Goal: Task Accomplishment & Management: Complete application form

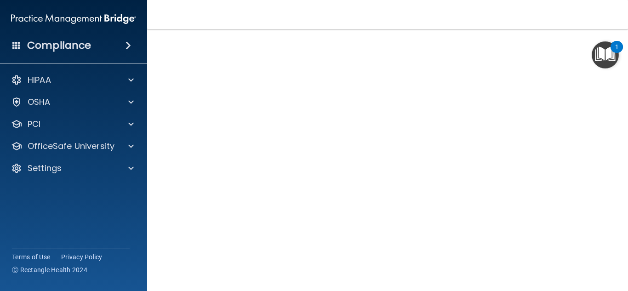
scroll to position [34, 0]
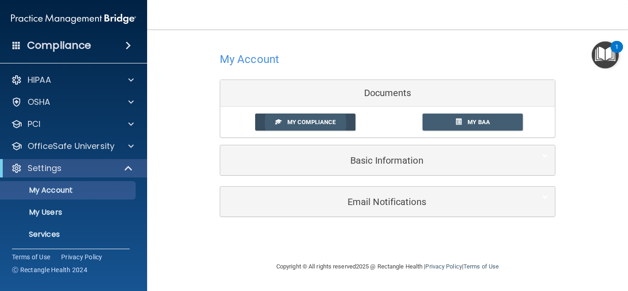
click at [334, 125] on span "My Compliance" at bounding box center [311, 122] width 48 height 7
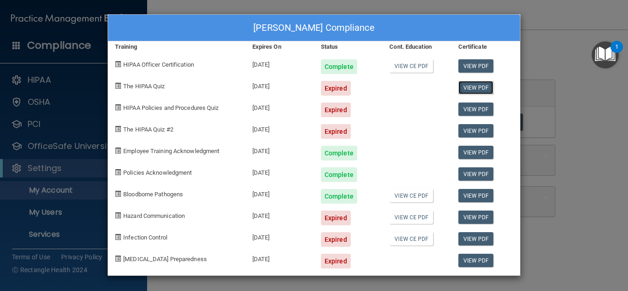
click at [479, 88] on link "View PDF" at bounding box center [475, 87] width 35 height 13
click at [117, 86] on span at bounding box center [118, 86] width 6 height 6
click at [146, 85] on span "The HIPAA Quiz" at bounding box center [143, 86] width 41 height 7
click at [213, 108] on span "HIPAA Policies and Procedures Quiz" at bounding box center [170, 107] width 95 height 7
click at [116, 108] on span at bounding box center [118, 107] width 6 height 6
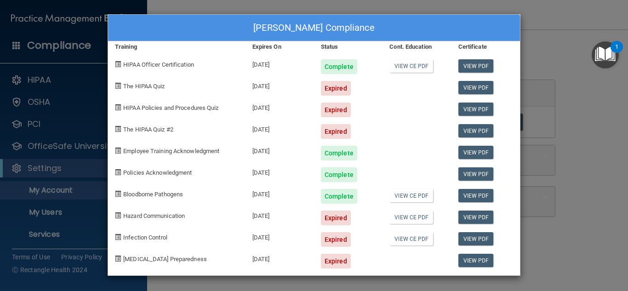
click at [126, 106] on span "HIPAA Policies and Procedures Quiz" at bounding box center [170, 107] width 95 height 7
click at [589, 166] on div "Andrea Hancock's Compliance Training Expires On Status Cont. Education Certific…" at bounding box center [314, 145] width 628 height 291
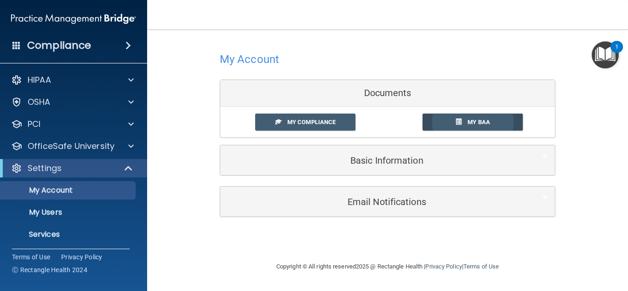
click at [492, 122] on link "My BAA" at bounding box center [472, 121] width 101 height 17
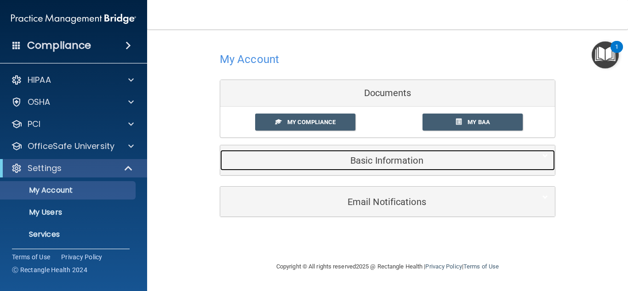
click at [397, 168] on div "Basic Information" at bounding box center [373, 160] width 306 height 21
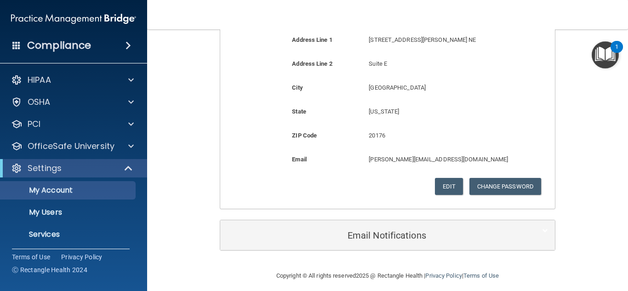
scroll to position [251, 0]
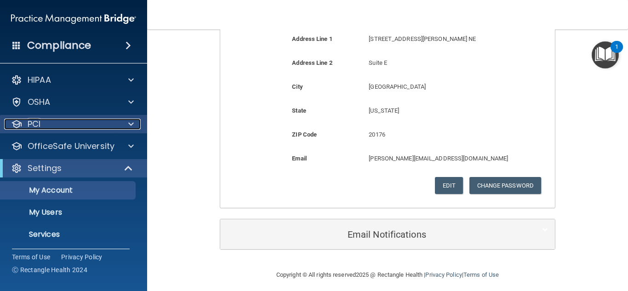
click at [133, 129] on span at bounding box center [131, 124] width 6 height 11
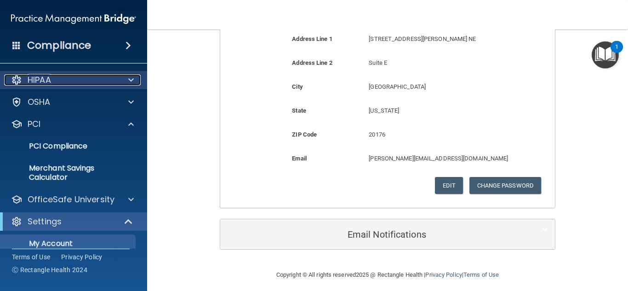
click at [132, 79] on span at bounding box center [131, 79] width 6 height 11
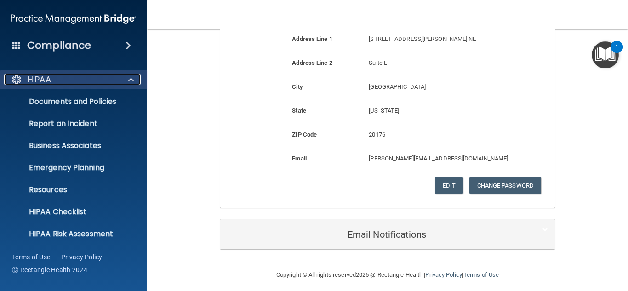
click at [128, 81] on span at bounding box center [131, 79] width 6 height 11
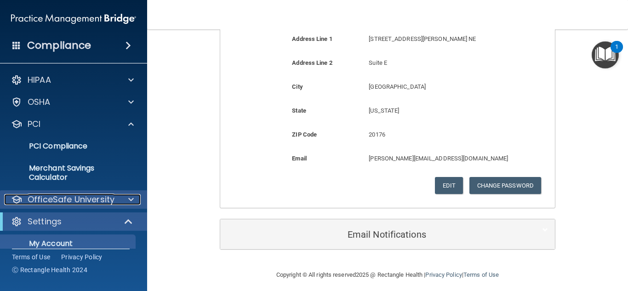
click at [133, 195] on span at bounding box center [131, 199] width 6 height 11
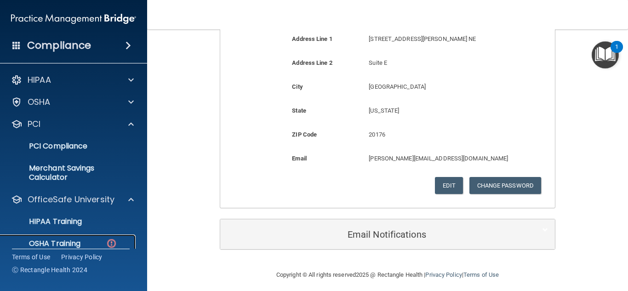
click at [76, 239] on p "OSHA Training" at bounding box center [43, 243] width 74 height 9
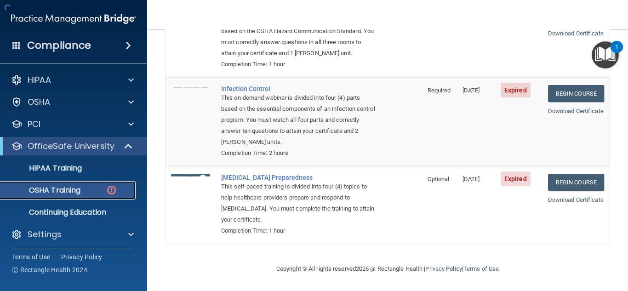
scroll to position [225, 0]
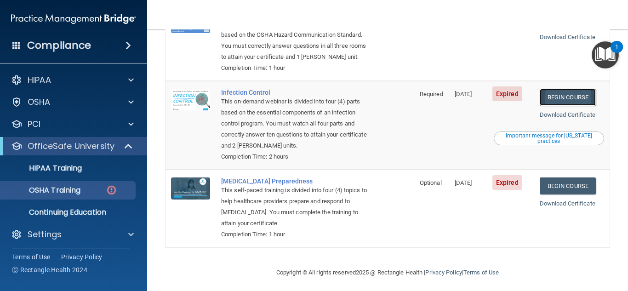
click at [560, 94] on link "Begin Course" at bounding box center [567, 97] width 56 height 17
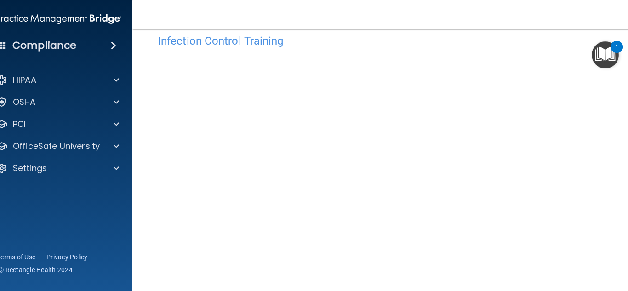
scroll to position [55, 0]
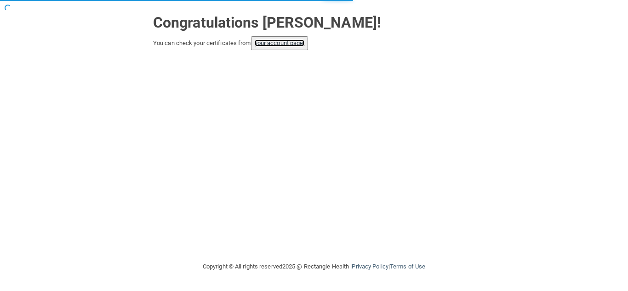
click at [291, 41] on link "your account page!" at bounding box center [280, 43] width 50 height 7
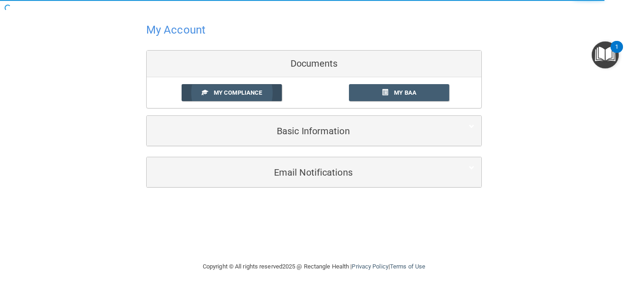
click at [272, 88] on link "My Compliance" at bounding box center [231, 92] width 101 height 17
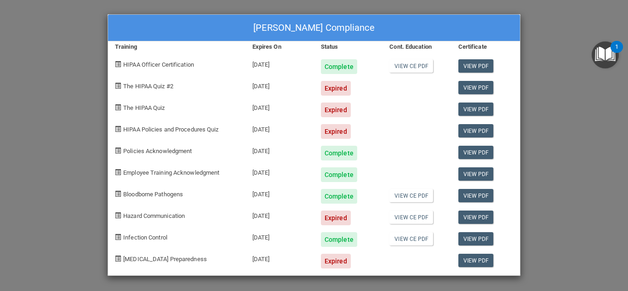
click at [534, 160] on div "Andrea Hancock's Compliance Training Expires On Status Cont. Education Certific…" at bounding box center [314, 145] width 628 height 291
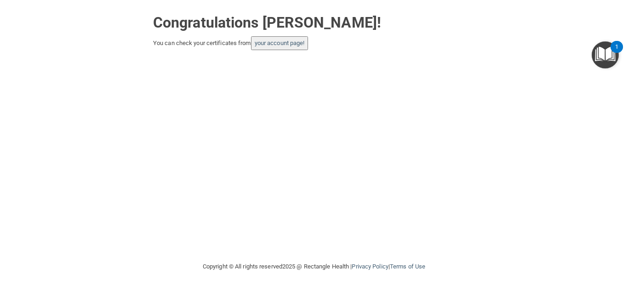
click at [277, 50] on button "your account page!" at bounding box center [279, 43] width 57 height 14
click at [283, 39] on button "your account page!" at bounding box center [279, 43] width 57 height 14
click at [284, 40] on link "your account page!" at bounding box center [280, 43] width 50 height 7
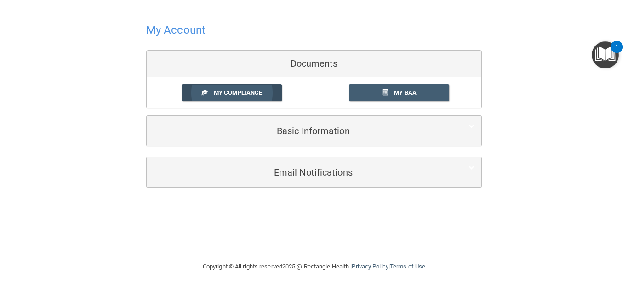
click at [254, 93] on span "My Compliance" at bounding box center [238, 92] width 48 height 7
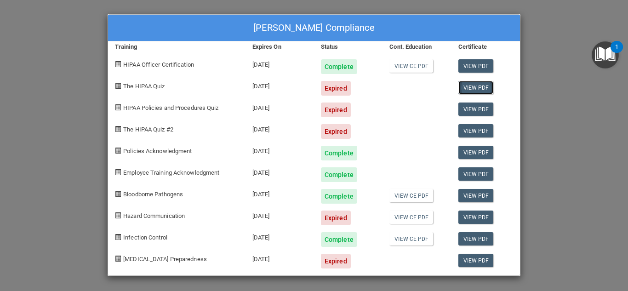
click at [470, 84] on link "View PDF" at bounding box center [475, 87] width 35 height 13
click at [118, 84] on span at bounding box center [118, 86] width 6 height 6
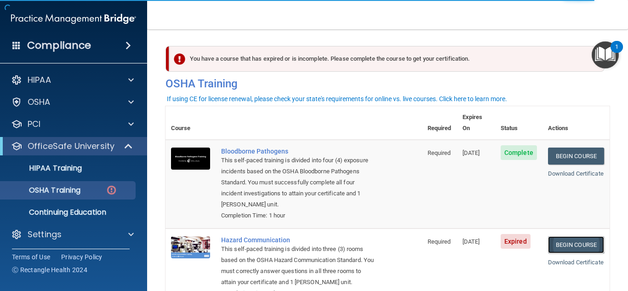
click at [576, 236] on link "Begin Course" at bounding box center [576, 244] width 56 height 17
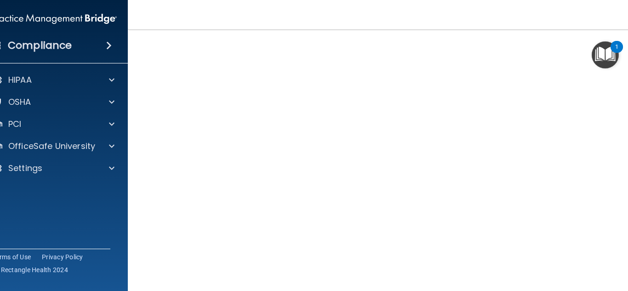
scroll to position [55, 0]
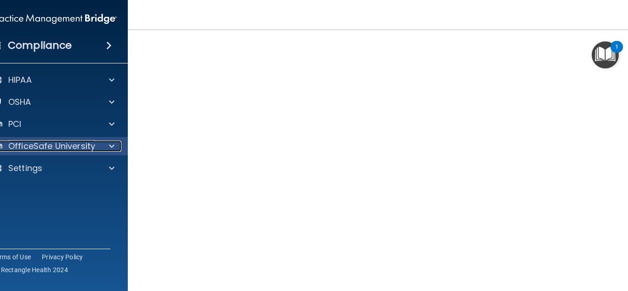
click at [111, 149] on div at bounding box center [110, 146] width 23 height 11
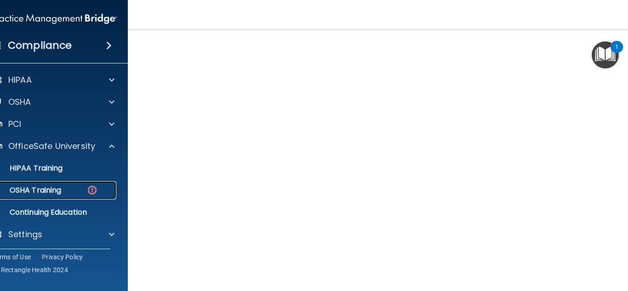
click at [52, 186] on p "OSHA Training" at bounding box center [24, 190] width 74 height 9
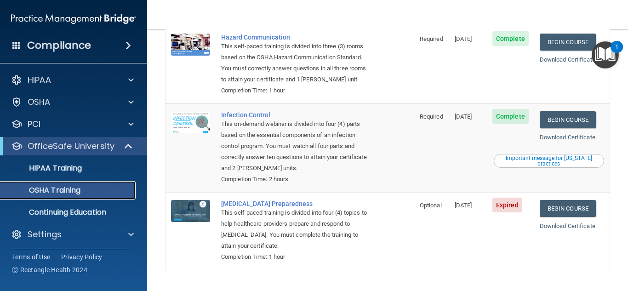
scroll to position [186, 0]
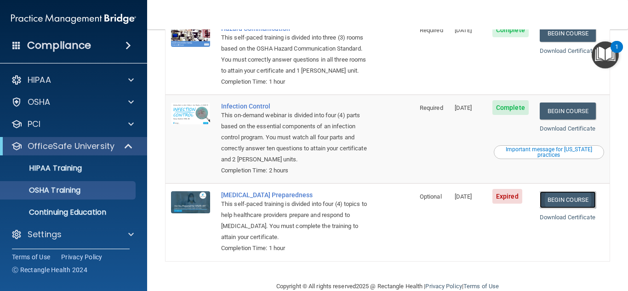
click at [559, 201] on link "Begin Course" at bounding box center [567, 199] width 56 height 17
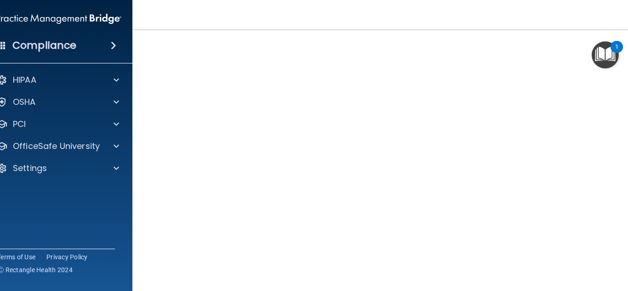
scroll to position [34, 0]
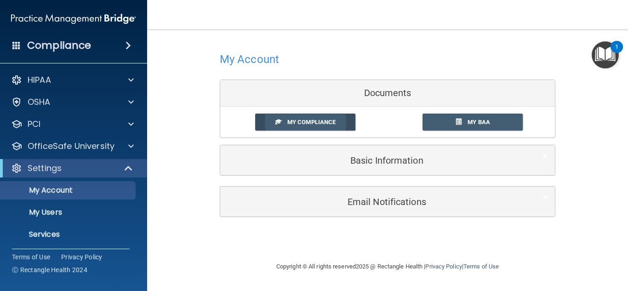
click at [328, 119] on span "My Compliance" at bounding box center [311, 122] width 48 height 7
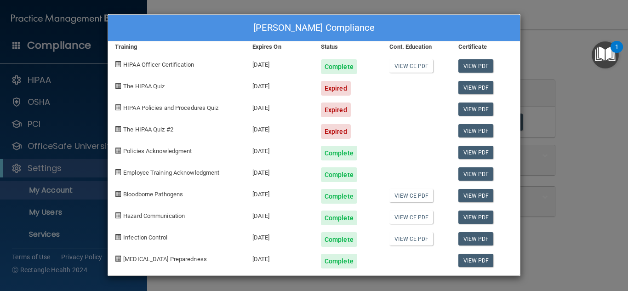
click at [585, 185] on div "[PERSON_NAME] Compliance Training Expires On Status Cont. Education Certificate…" at bounding box center [314, 145] width 628 height 291
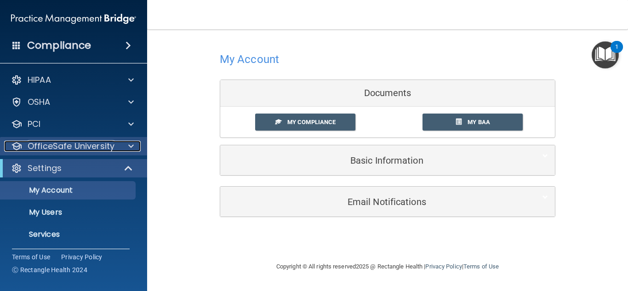
click at [131, 145] on span at bounding box center [131, 146] width 6 height 11
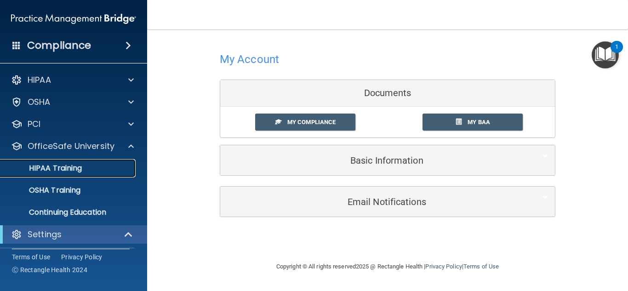
click at [75, 171] on p "HIPAA Training" at bounding box center [44, 168] width 76 height 9
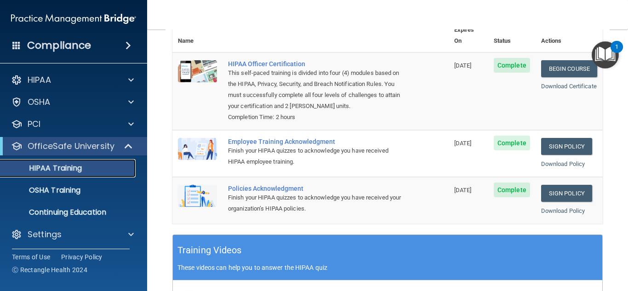
scroll to position [108, 0]
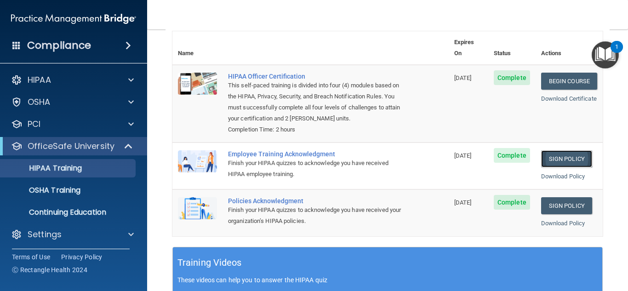
click at [564, 157] on link "Sign Policy" at bounding box center [566, 158] width 51 height 17
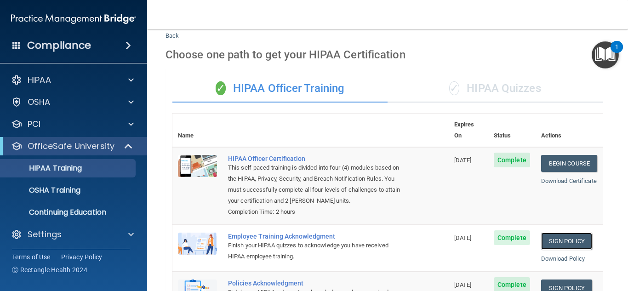
scroll to position [0, 0]
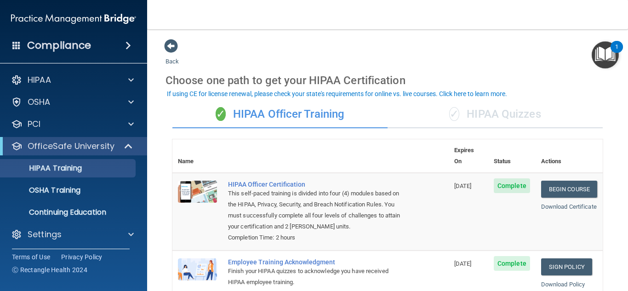
click at [509, 118] on div "✓ HIPAA Quizzes" at bounding box center [494, 115] width 215 height 28
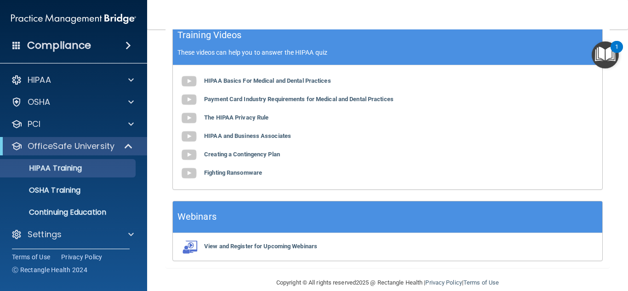
scroll to position [434, 0]
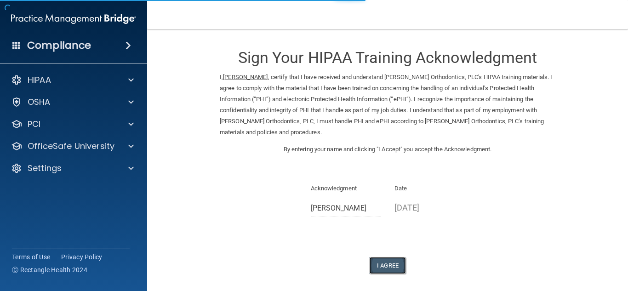
click at [375, 269] on button "I Agree" at bounding box center [387, 265] width 37 height 17
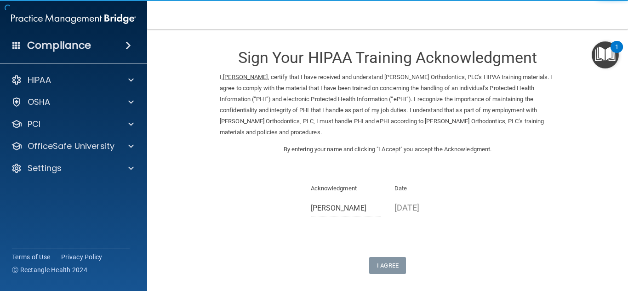
drag, startPoint x: 626, startPoint y: 186, endPoint x: 609, endPoint y: 270, distance: 85.7
click at [609, 270] on main "Sign Your HIPAA Training Acknowledgment I, Andrea Hancock , certify that I have…" at bounding box center [387, 159] width 481 height 261
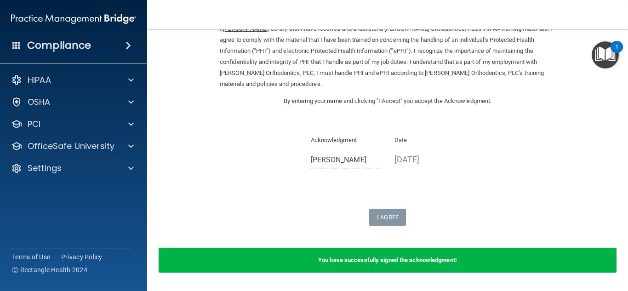
scroll to position [78, 0]
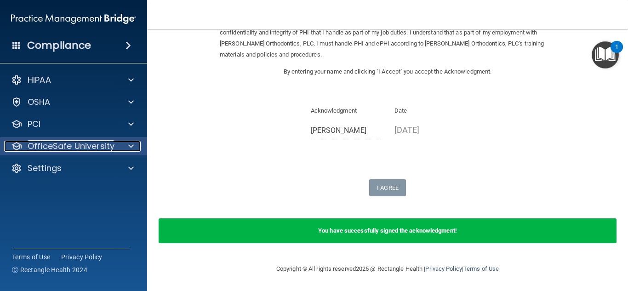
click at [134, 145] on div at bounding box center [129, 146] width 23 height 11
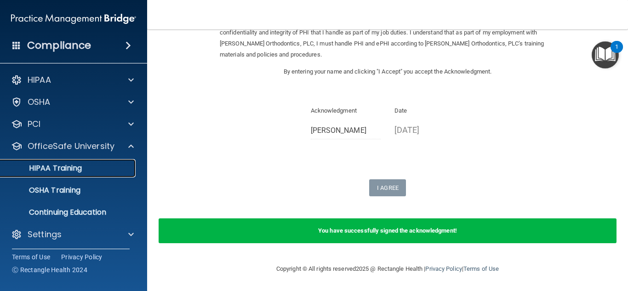
click at [83, 177] on link "HIPAA Training" at bounding box center [63, 168] width 145 height 18
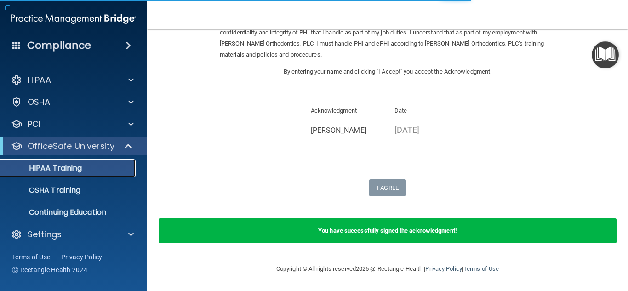
scroll to position [350, 0]
click at [74, 169] on p "HIPAA Training" at bounding box center [44, 168] width 76 height 9
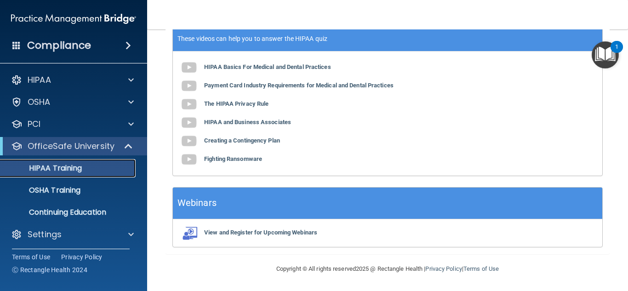
scroll to position [121, 0]
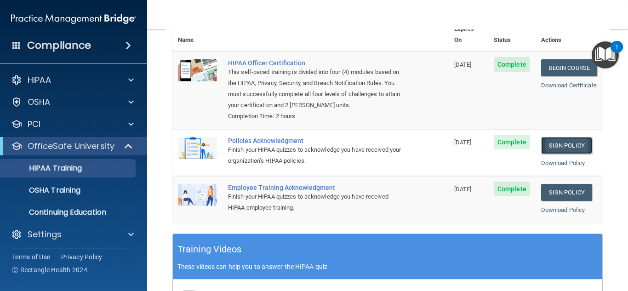
click at [556, 143] on link "Sign Policy" at bounding box center [566, 145] width 51 height 17
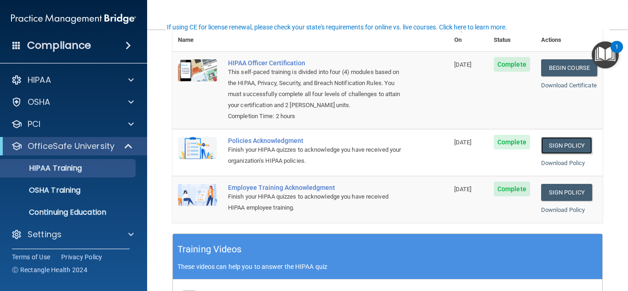
scroll to position [0, 0]
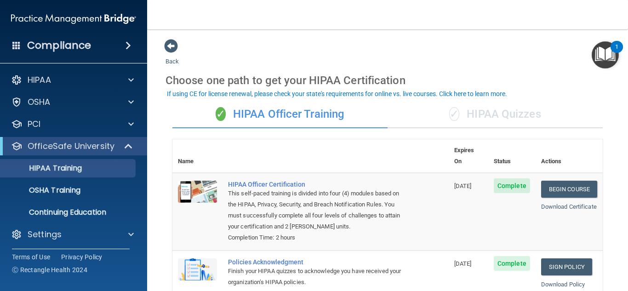
drag, startPoint x: 248, startPoint y: 2, endPoint x: 427, endPoint y: 90, distance: 198.9
click at [427, 90] on body "Compliance HIPAA Documents and Policies Report an Incident Business Associates …" at bounding box center [314, 145] width 628 height 291
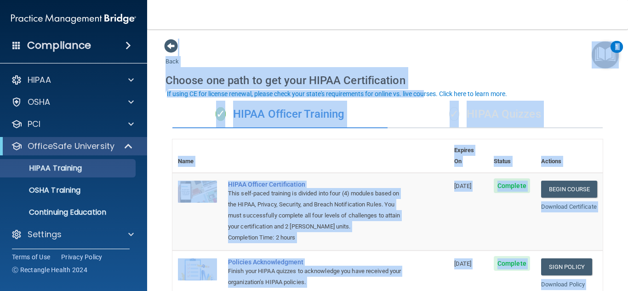
click at [503, 115] on div "✓ HIPAA Quizzes" at bounding box center [494, 115] width 215 height 28
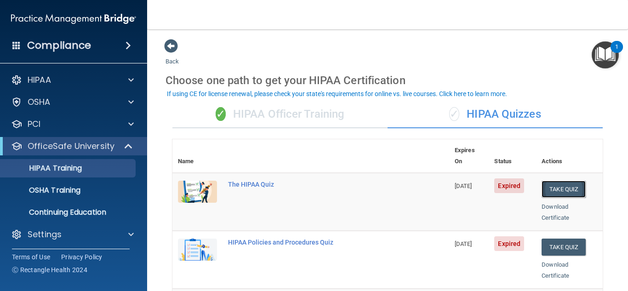
click at [557, 181] on button "Take Quiz" at bounding box center [563, 189] width 44 height 17
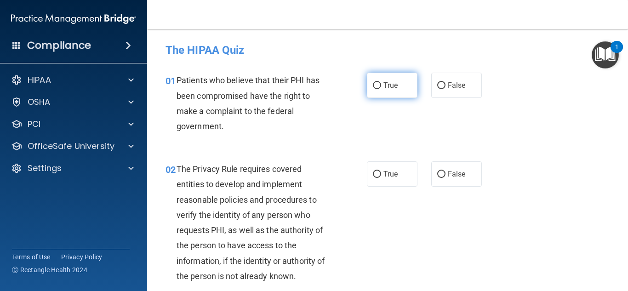
click at [373, 85] on input "True" at bounding box center [377, 85] width 8 height 7
radio input "true"
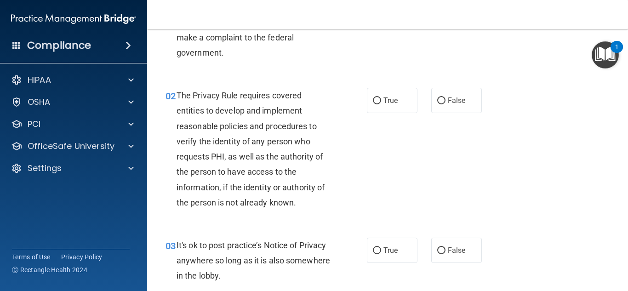
scroll to position [92, 0]
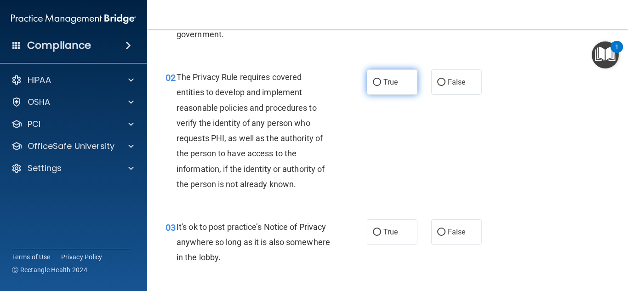
click at [373, 84] on input "True" at bounding box center [377, 82] width 8 height 7
radio input "true"
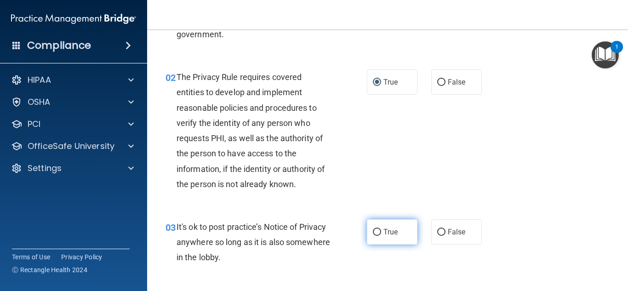
click at [373, 233] on input "True" at bounding box center [377, 232] width 8 height 7
radio input "true"
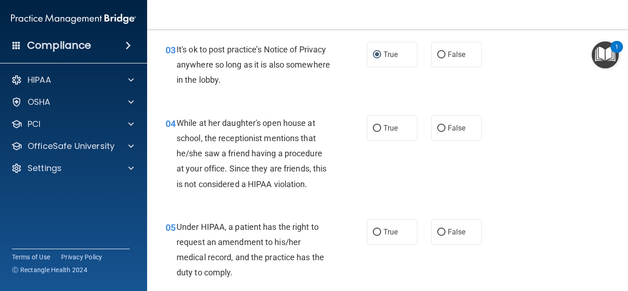
scroll to position [276, 0]
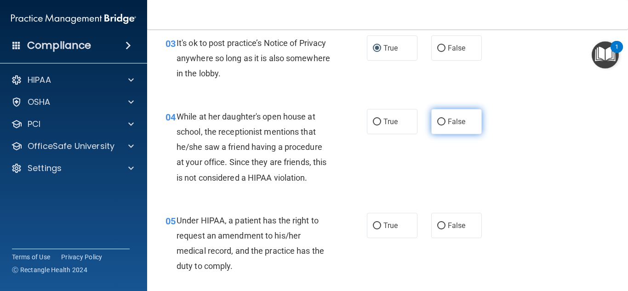
click at [437, 120] on input "False" at bounding box center [441, 122] width 8 height 7
radio input "true"
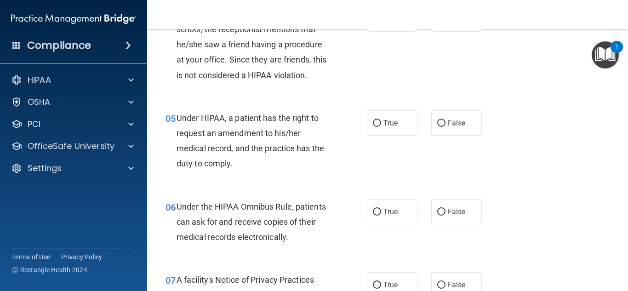
scroll to position [386, 0]
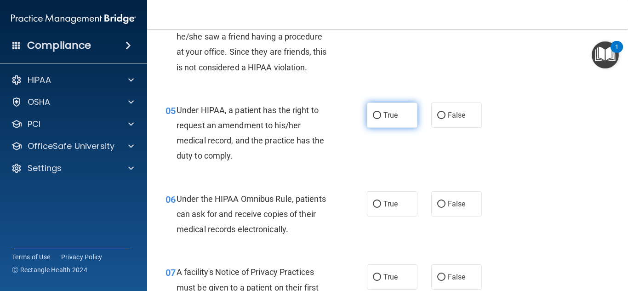
click at [373, 119] on input "True" at bounding box center [377, 115] width 8 height 7
radio input "true"
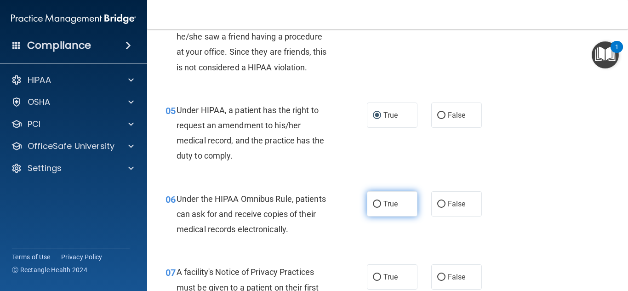
click at [384, 201] on span "True" at bounding box center [390, 203] width 14 height 9
click at [381, 201] on input "True" at bounding box center [377, 204] width 8 height 7
radio input "true"
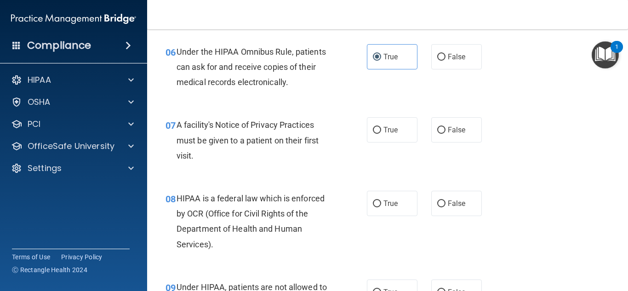
scroll to position [551, 0]
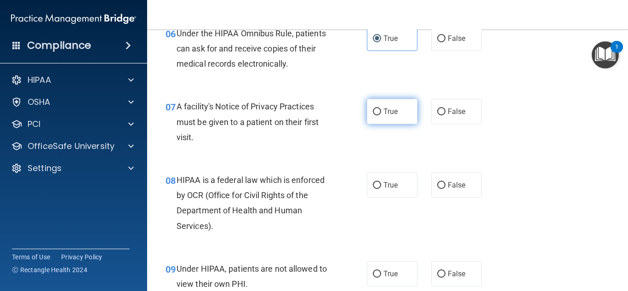
click at [399, 105] on label "True" at bounding box center [392, 111] width 51 height 25
click at [381, 108] on input "True" at bounding box center [377, 111] width 8 height 7
radio input "true"
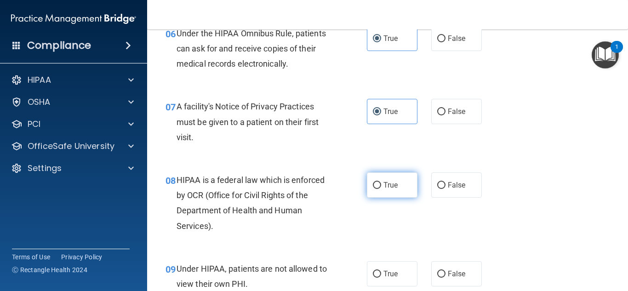
click at [396, 184] on label "True" at bounding box center [392, 184] width 51 height 25
click at [381, 184] on input "True" at bounding box center [377, 185] width 8 height 7
radio input "true"
click at [460, 272] on span "False" at bounding box center [456, 273] width 18 height 9
click at [445, 272] on input "False" at bounding box center [441, 274] width 8 height 7
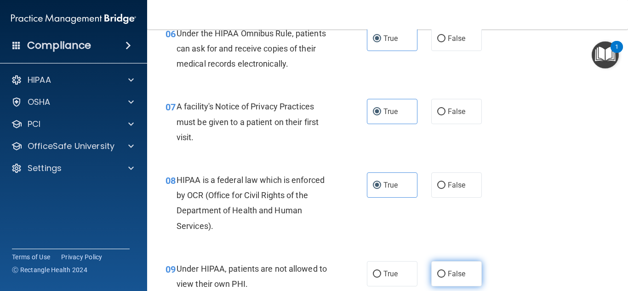
radio input "true"
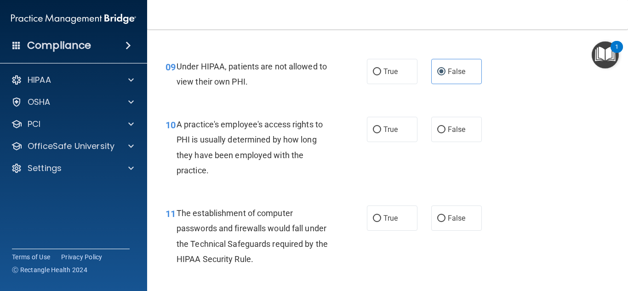
scroll to position [772, 0]
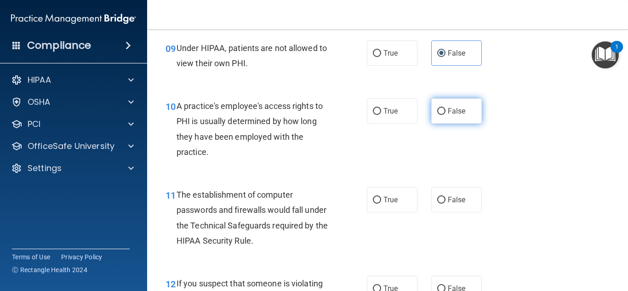
click at [465, 119] on label "False" at bounding box center [456, 110] width 51 height 25
click at [445, 115] on input "False" at bounding box center [441, 111] width 8 height 7
radio input "true"
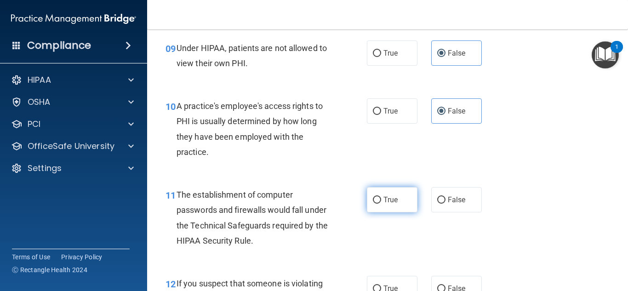
click at [396, 207] on label "True" at bounding box center [392, 199] width 51 height 25
click at [381, 204] on input "True" at bounding box center [377, 200] width 8 height 7
radio input "true"
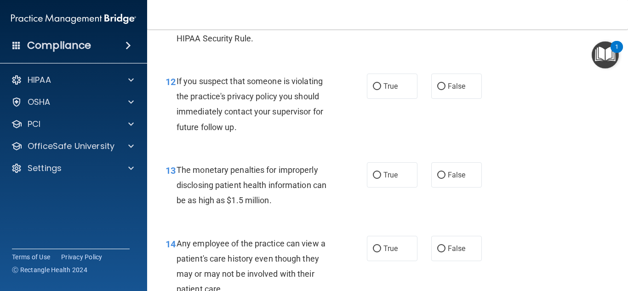
scroll to position [992, 0]
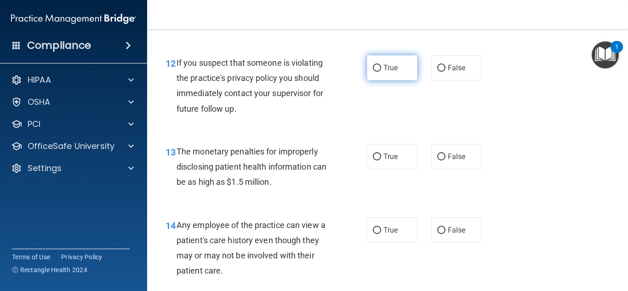
click at [380, 73] on label "True" at bounding box center [392, 67] width 51 height 25
click at [380, 72] on input "True" at bounding box center [377, 68] width 8 height 7
radio input "true"
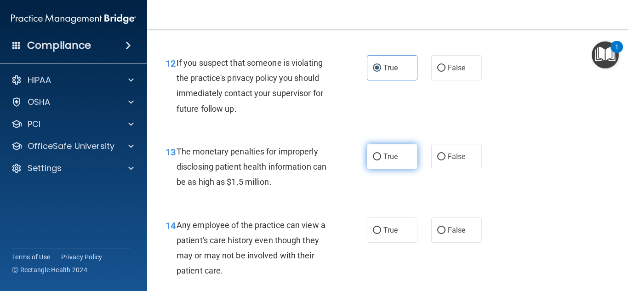
click at [373, 155] on input "True" at bounding box center [377, 156] width 8 height 7
radio input "true"
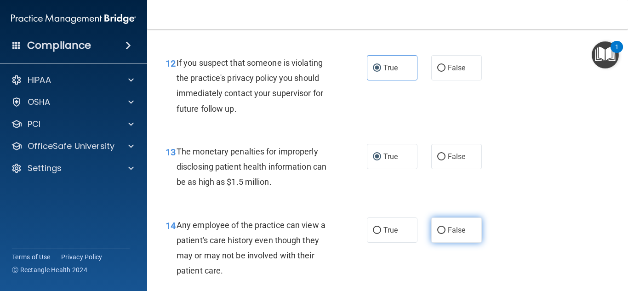
click at [447, 231] on span "False" at bounding box center [456, 230] width 18 height 9
click at [445, 231] on input "False" at bounding box center [441, 230] width 8 height 7
radio input "true"
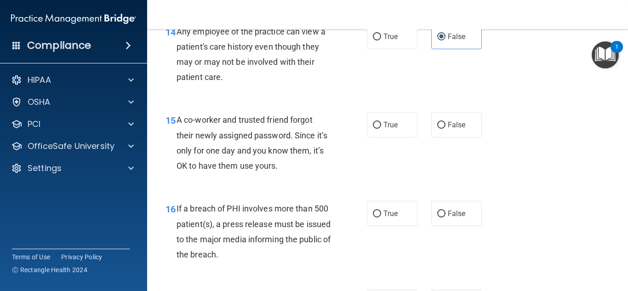
scroll to position [1194, 0]
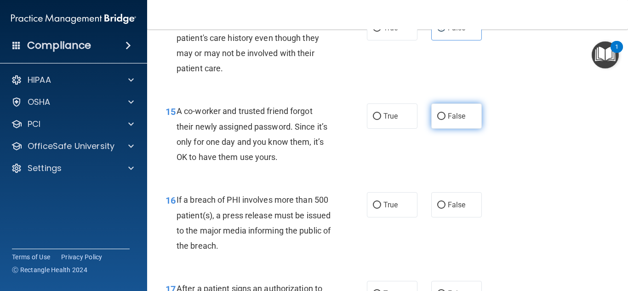
click at [452, 115] on span "False" at bounding box center [456, 116] width 18 height 9
click at [445, 115] on input "False" at bounding box center [441, 116] width 8 height 7
radio input "true"
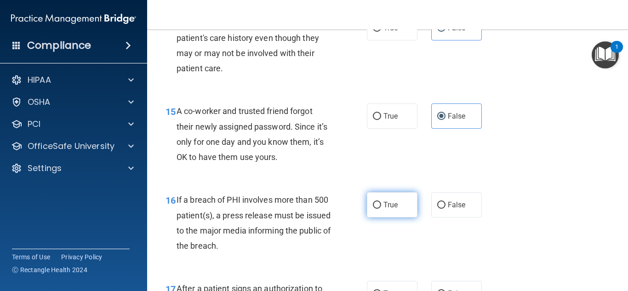
click at [390, 203] on span "True" at bounding box center [390, 204] width 14 height 9
click at [381, 203] on input "True" at bounding box center [377, 205] width 8 height 7
radio input "true"
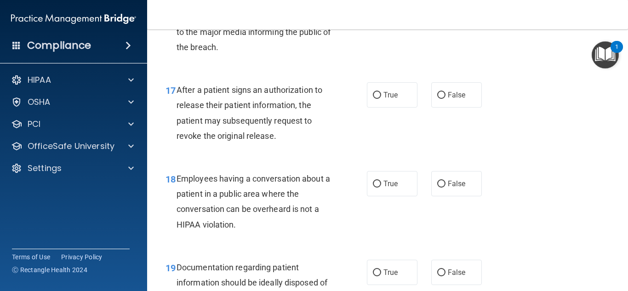
scroll to position [1397, 0]
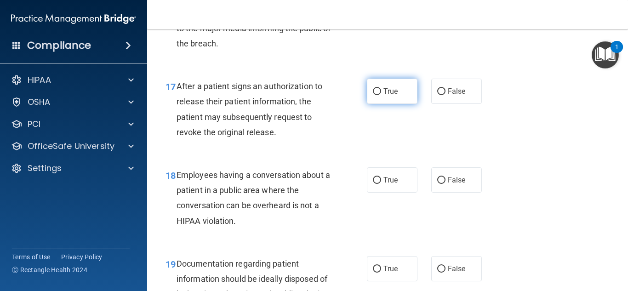
click at [392, 97] on label "True" at bounding box center [392, 91] width 51 height 25
click at [381, 95] on input "True" at bounding box center [377, 91] width 8 height 7
radio input "true"
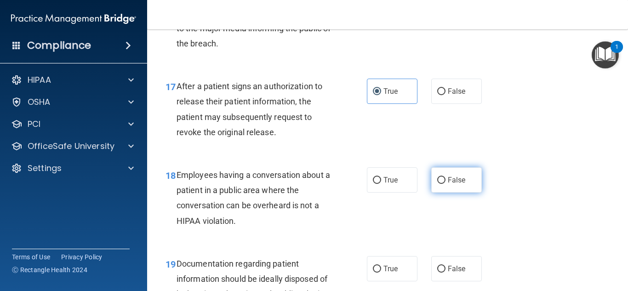
click at [447, 177] on span "False" at bounding box center [456, 179] width 18 height 9
click at [445, 177] on input "False" at bounding box center [441, 180] width 8 height 7
radio input "true"
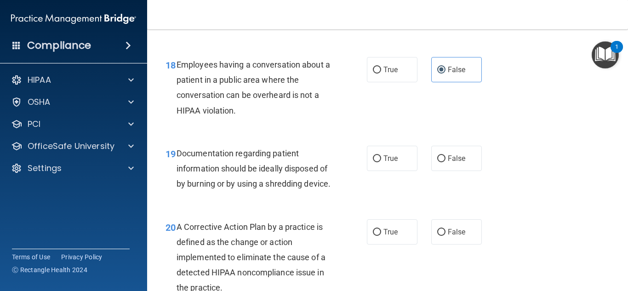
scroll to position [1525, 0]
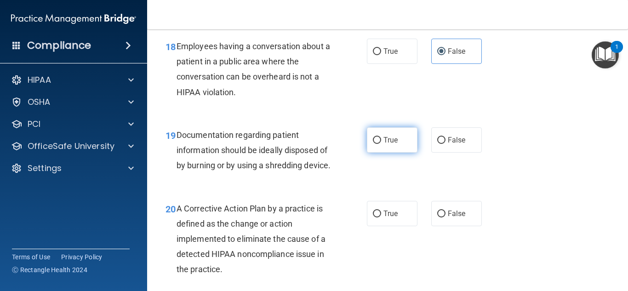
click at [392, 140] on span "True" at bounding box center [390, 140] width 14 height 9
click at [381, 140] on input "True" at bounding box center [377, 140] width 8 height 7
radio input "true"
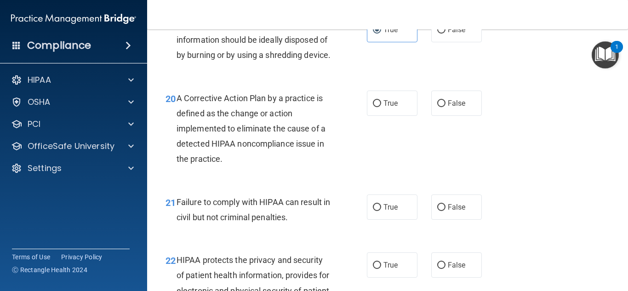
scroll to position [1654, 0]
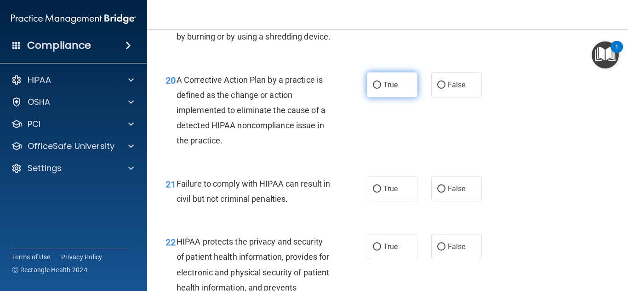
click at [375, 89] on input "True" at bounding box center [377, 85] width 8 height 7
radio input "true"
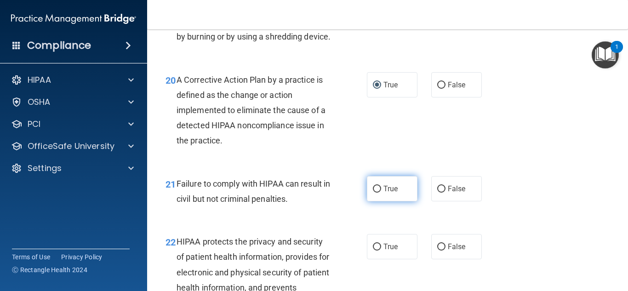
click at [400, 201] on label "True" at bounding box center [392, 188] width 51 height 25
click at [381, 192] on input "True" at bounding box center [377, 189] width 8 height 7
radio input "true"
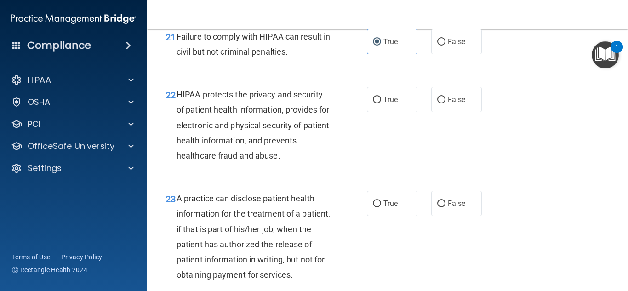
scroll to position [1819, 0]
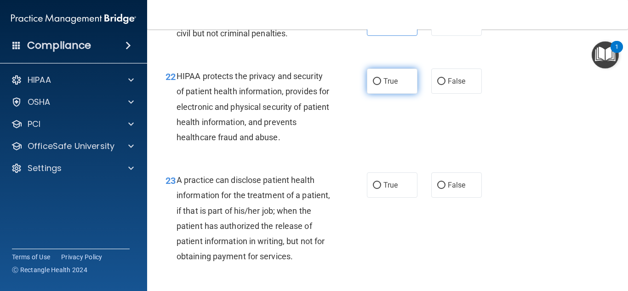
click at [397, 94] on label "True" at bounding box center [392, 80] width 51 height 25
click at [381, 85] on input "True" at bounding box center [377, 81] width 8 height 7
radio input "true"
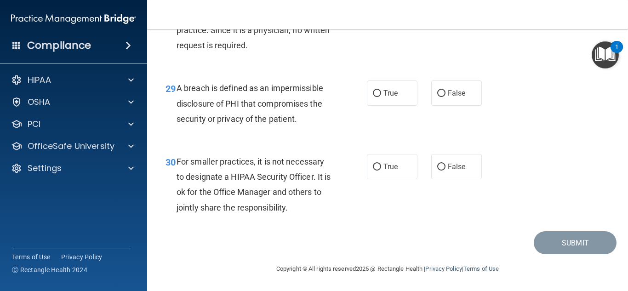
scroll to position [2535, 0]
click at [458, 175] on label "False" at bounding box center [456, 166] width 51 height 25
click at [445, 170] on input "False" at bounding box center [441, 167] width 8 height 7
radio input "true"
click at [383, 92] on span "True" at bounding box center [390, 93] width 14 height 9
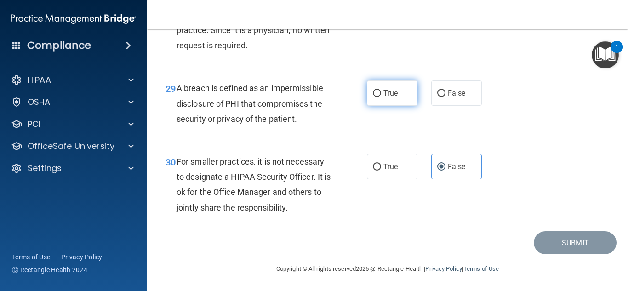
click at [381, 92] on input "True" at bounding box center [377, 93] width 8 height 7
radio input "true"
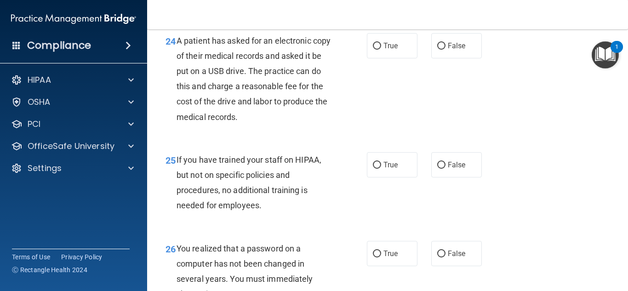
scroll to position [1850, 0]
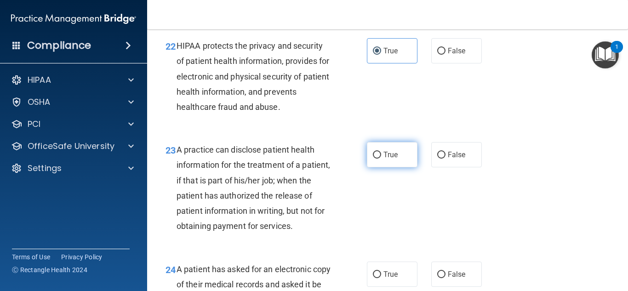
click at [388, 159] on span "True" at bounding box center [390, 154] width 14 height 9
click at [381, 158] on input "True" at bounding box center [377, 155] width 8 height 7
radio input "true"
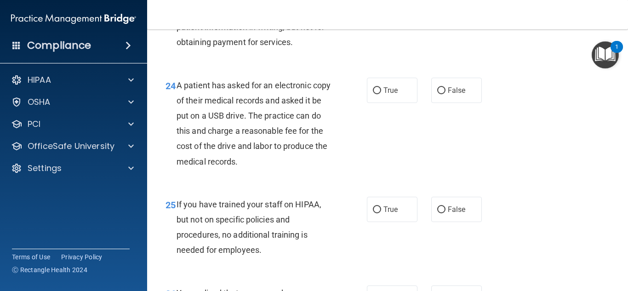
scroll to position [2052, 0]
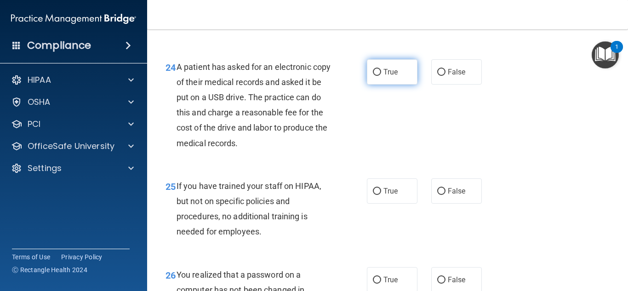
click at [384, 76] on span "True" at bounding box center [390, 72] width 14 height 9
click at [381, 76] on input "True" at bounding box center [377, 72] width 8 height 7
radio input "true"
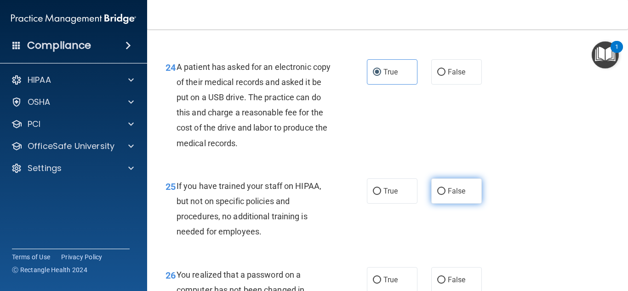
click at [457, 195] on span "False" at bounding box center [456, 191] width 18 height 9
click at [445, 195] on input "False" at bounding box center [441, 191] width 8 height 7
radio input "true"
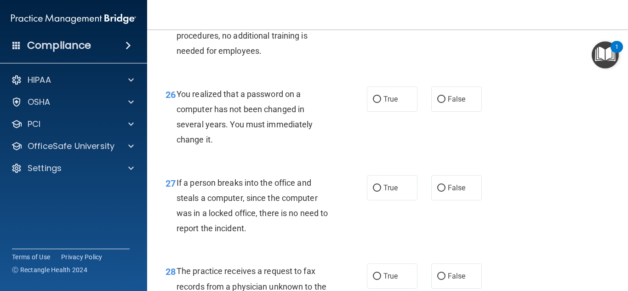
scroll to position [2235, 0]
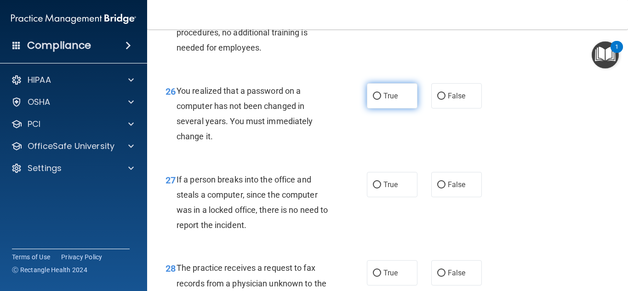
click at [396, 108] on label "True" at bounding box center [392, 95] width 51 height 25
click at [381, 100] on input "True" at bounding box center [377, 96] width 8 height 7
radio input "true"
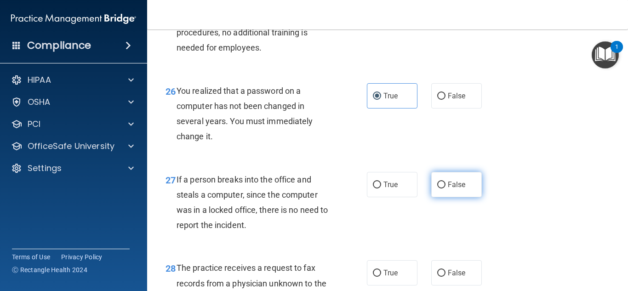
click at [453, 189] on span "False" at bounding box center [456, 184] width 18 height 9
click at [445, 188] on input "False" at bounding box center [441, 184] width 8 height 7
radio input "true"
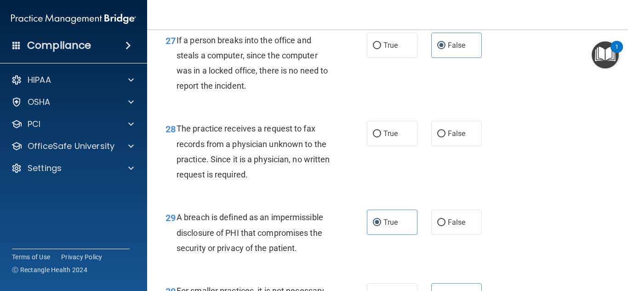
scroll to position [2382, 0]
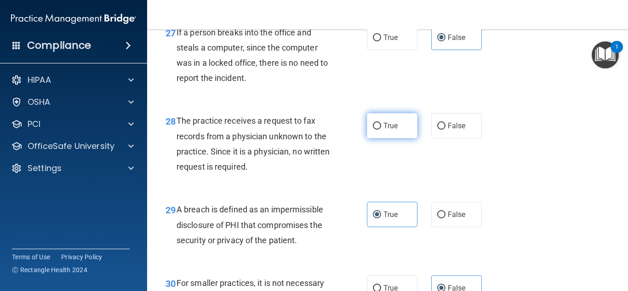
click at [383, 130] on span "True" at bounding box center [390, 125] width 14 height 9
click at [381, 130] on input "True" at bounding box center [377, 126] width 8 height 7
radio input "true"
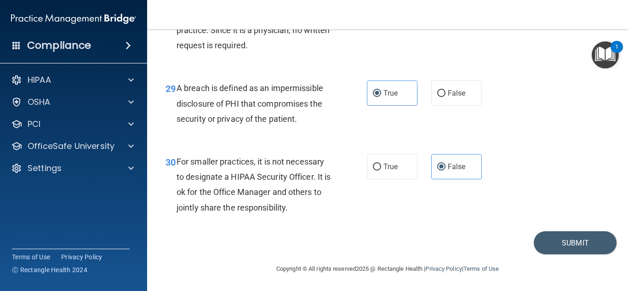
scroll to position [2530, 0]
click at [560, 253] on button "Submit" at bounding box center [574, 242] width 83 height 23
click at [570, 246] on button "Submit" at bounding box center [574, 242] width 83 height 23
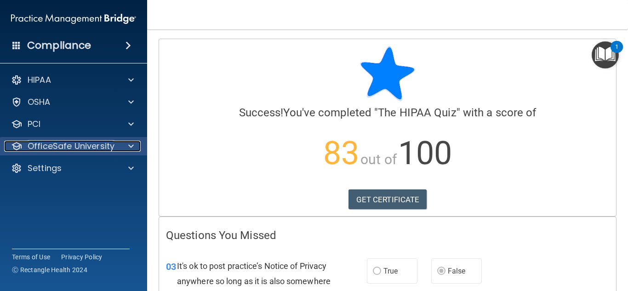
click at [126, 143] on div at bounding box center [129, 146] width 23 height 11
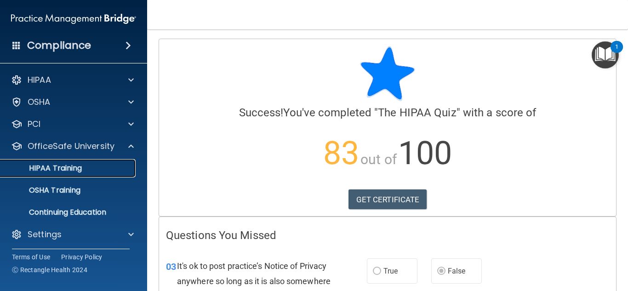
click at [96, 166] on div "HIPAA Training" at bounding box center [68, 168] width 125 height 9
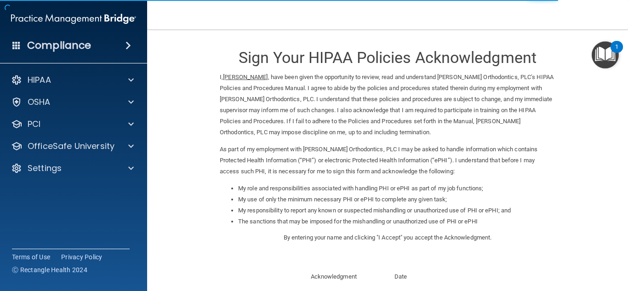
scroll to position [130, 0]
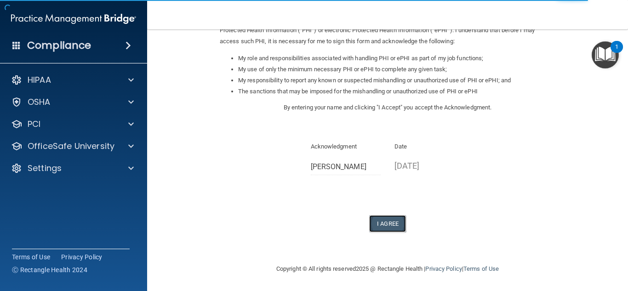
click at [388, 230] on button "I Agree" at bounding box center [387, 223] width 37 height 17
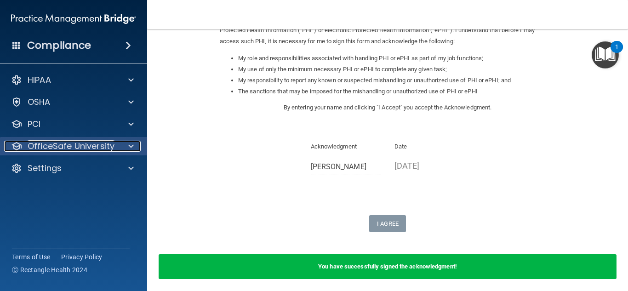
click at [62, 141] on p "OfficeSafe University" at bounding box center [71, 146] width 87 height 11
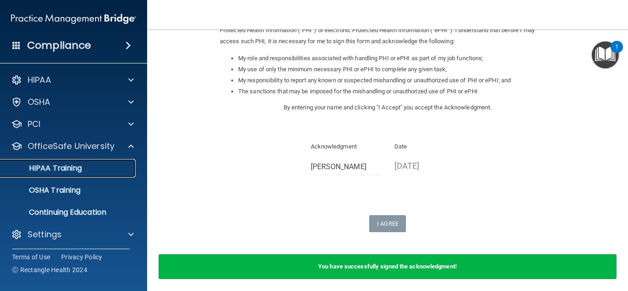
click at [62, 172] on p "HIPAA Training" at bounding box center [44, 168] width 76 height 9
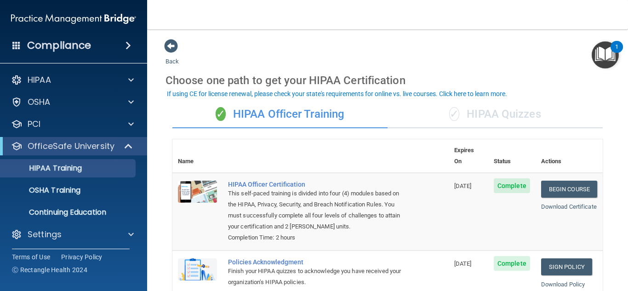
click at [523, 118] on div "✓ HIPAA Quizzes" at bounding box center [494, 115] width 215 height 28
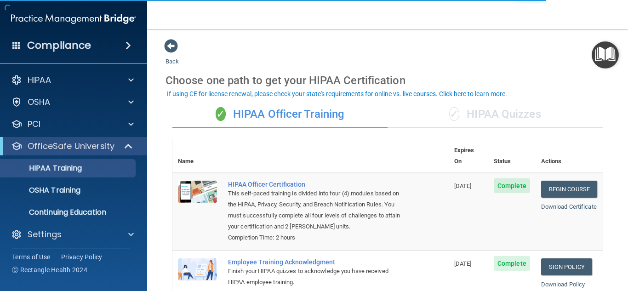
click at [516, 113] on div "✓ HIPAA Quizzes" at bounding box center [494, 115] width 215 height 28
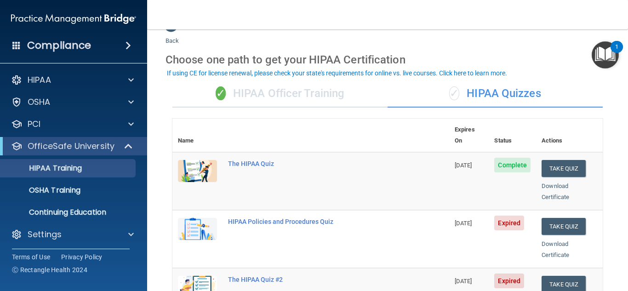
scroll to position [9, 0]
